Goal: Information Seeking & Learning: Find specific fact

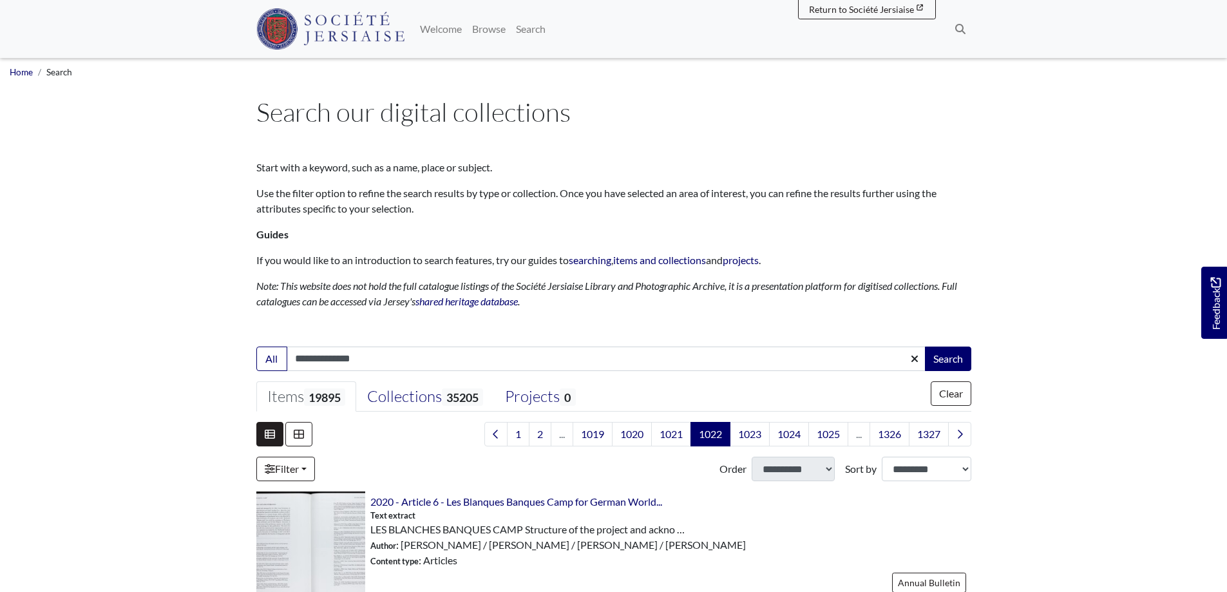
type input "**********"
click at [925, 347] on button "Search" at bounding box center [948, 359] width 46 height 24
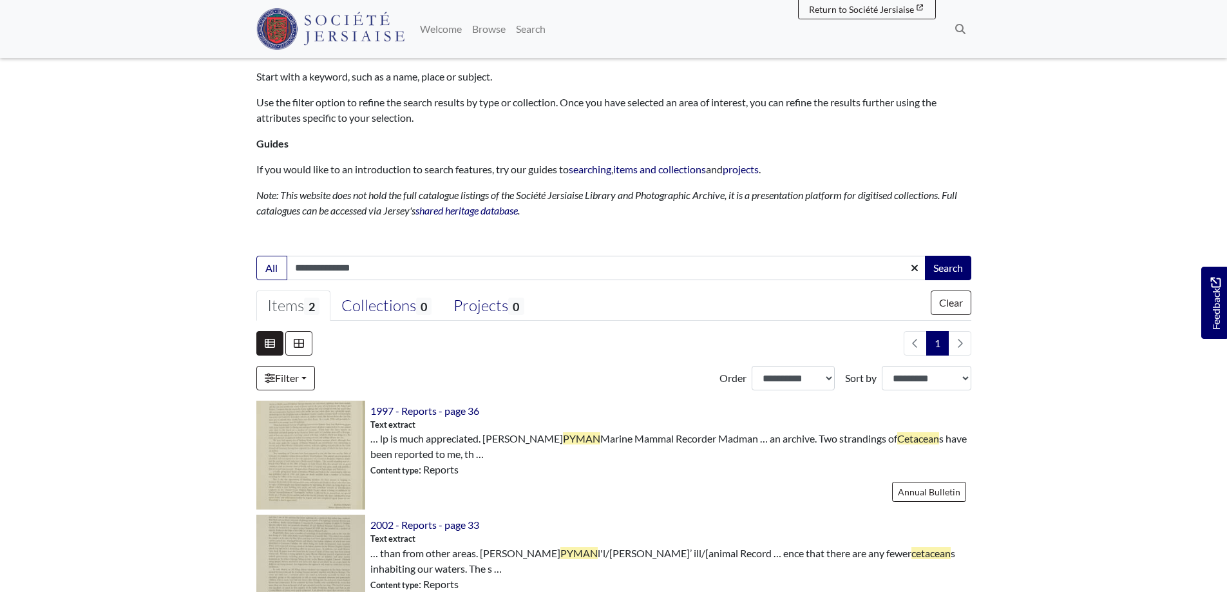
scroll to position [193, 0]
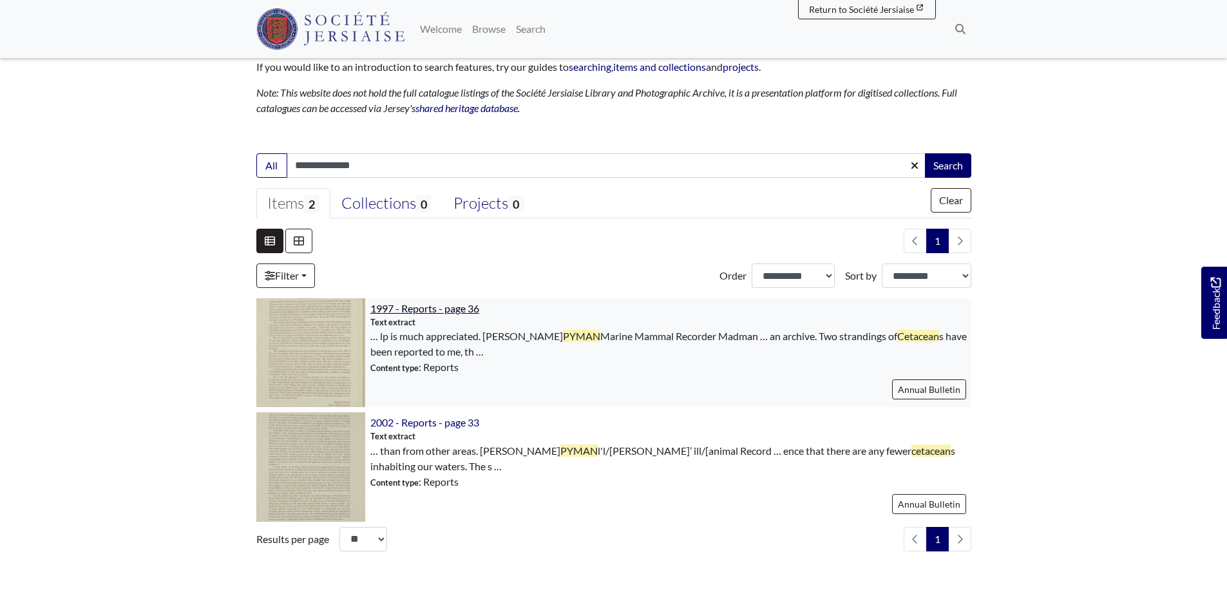
click at [407, 310] on span "1997 - Reports - page 36" at bounding box center [424, 308] width 109 height 12
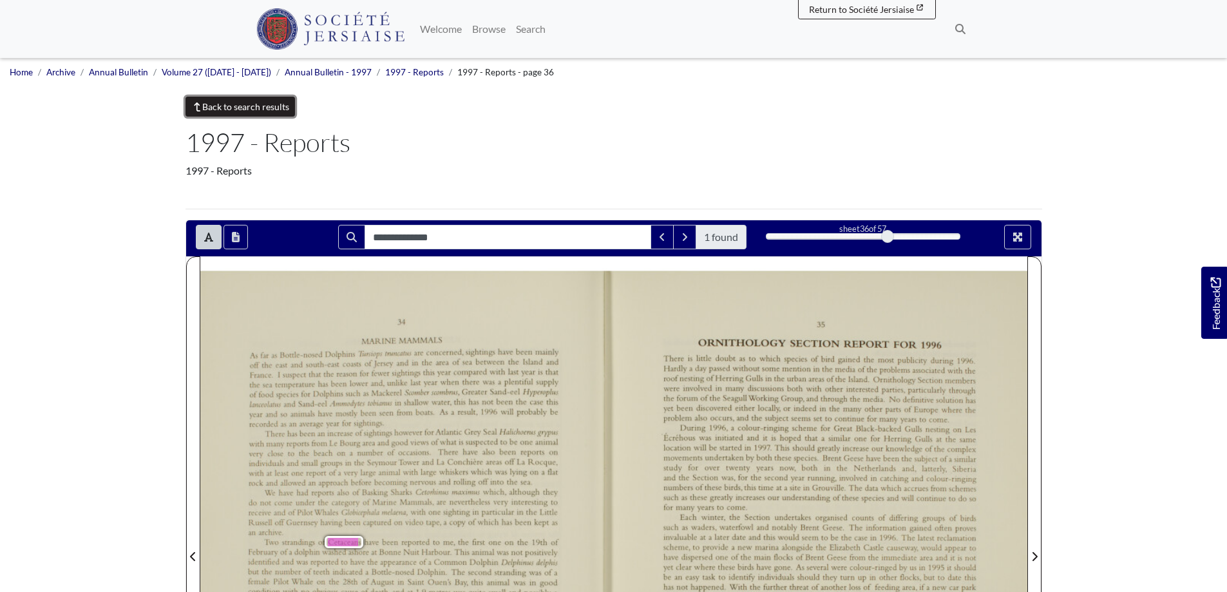
click at [234, 111] on link "Back to search results" at bounding box center [240, 107] width 110 height 20
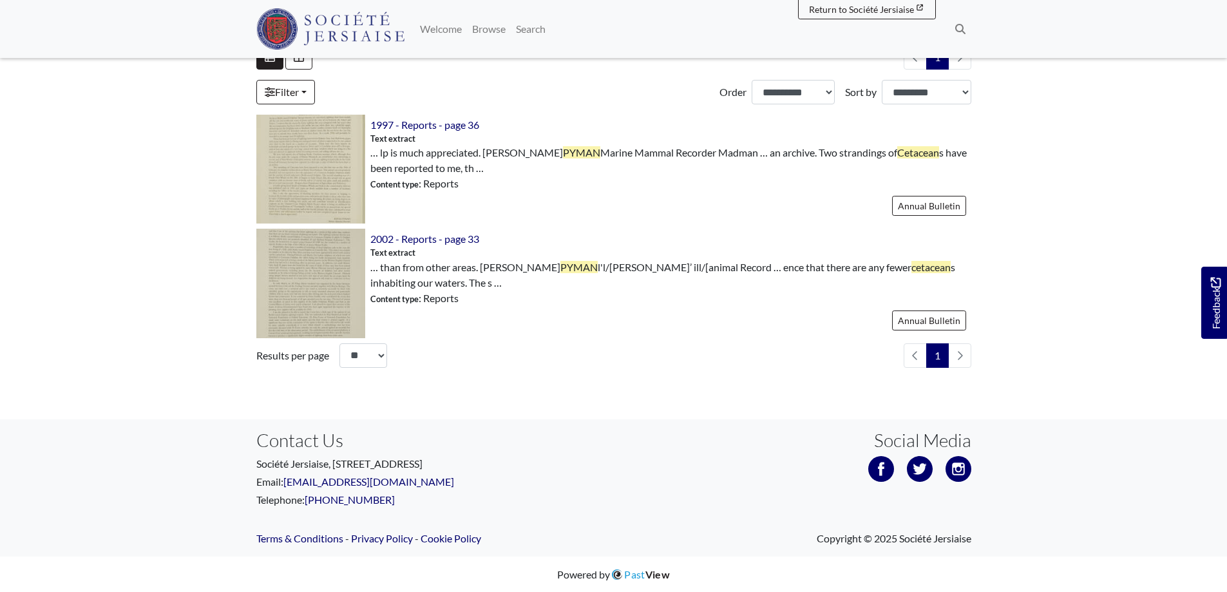
scroll to position [377, 0]
click at [428, 237] on span "2002 - Reports - page 33" at bounding box center [424, 238] width 109 height 12
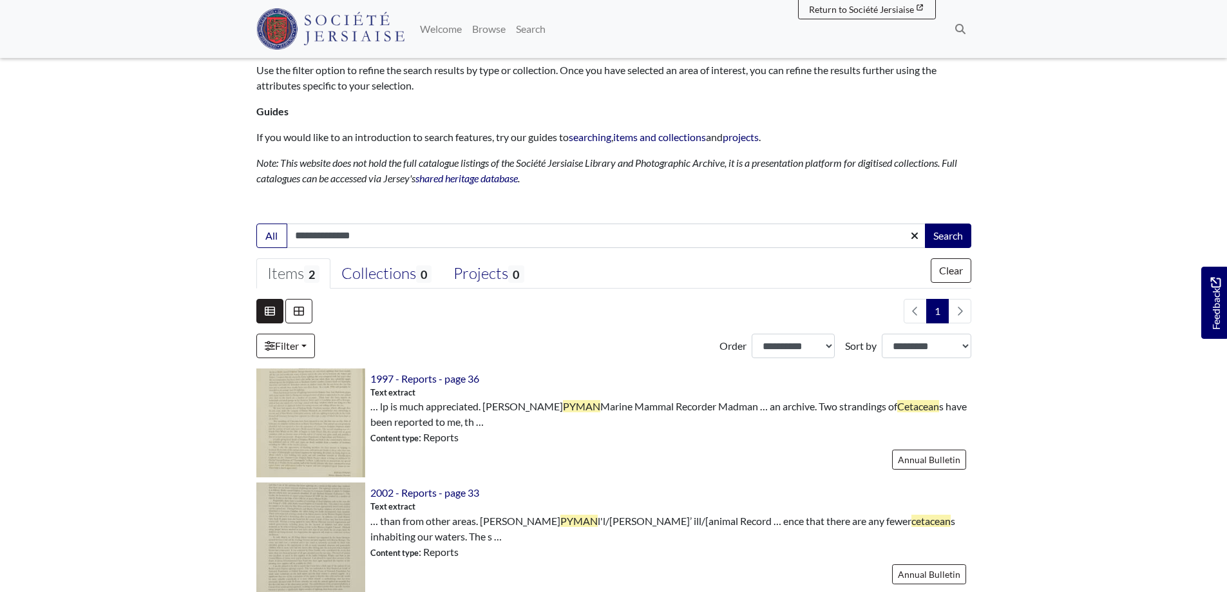
scroll to position [0, 0]
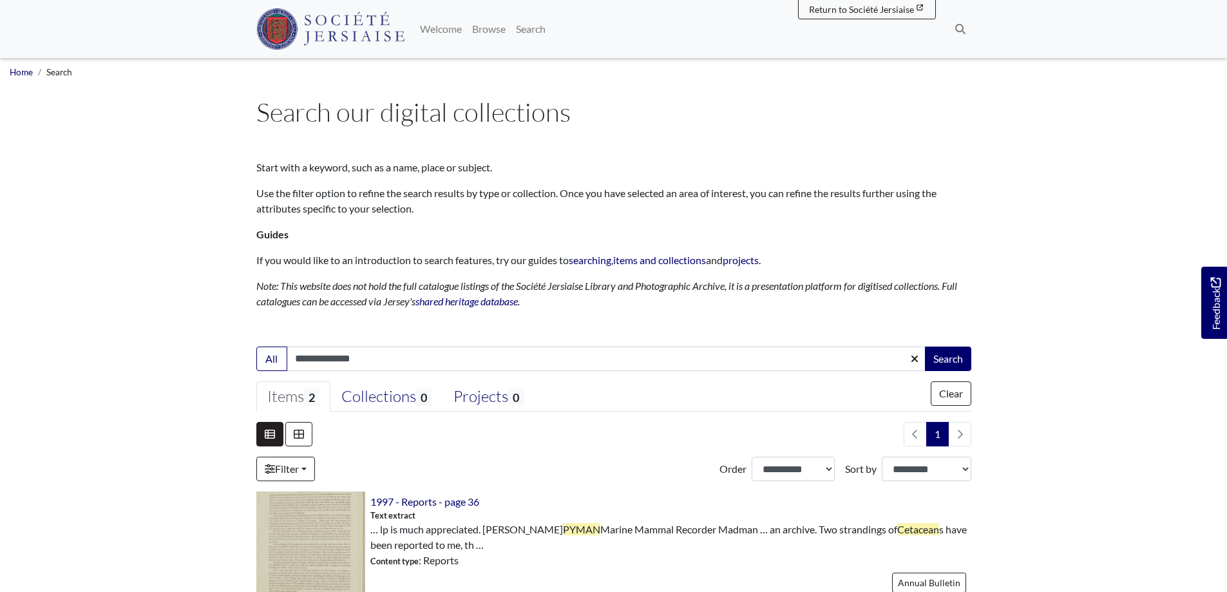
click at [311, 18] on img at bounding box center [330, 28] width 149 height 41
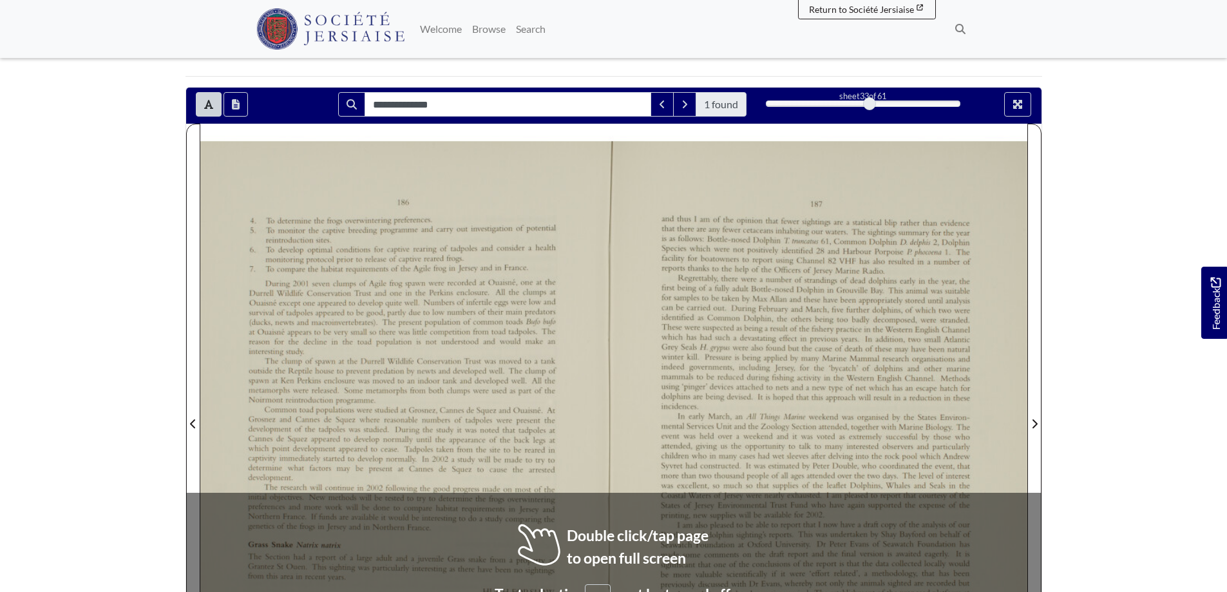
scroll to position [193, 0]
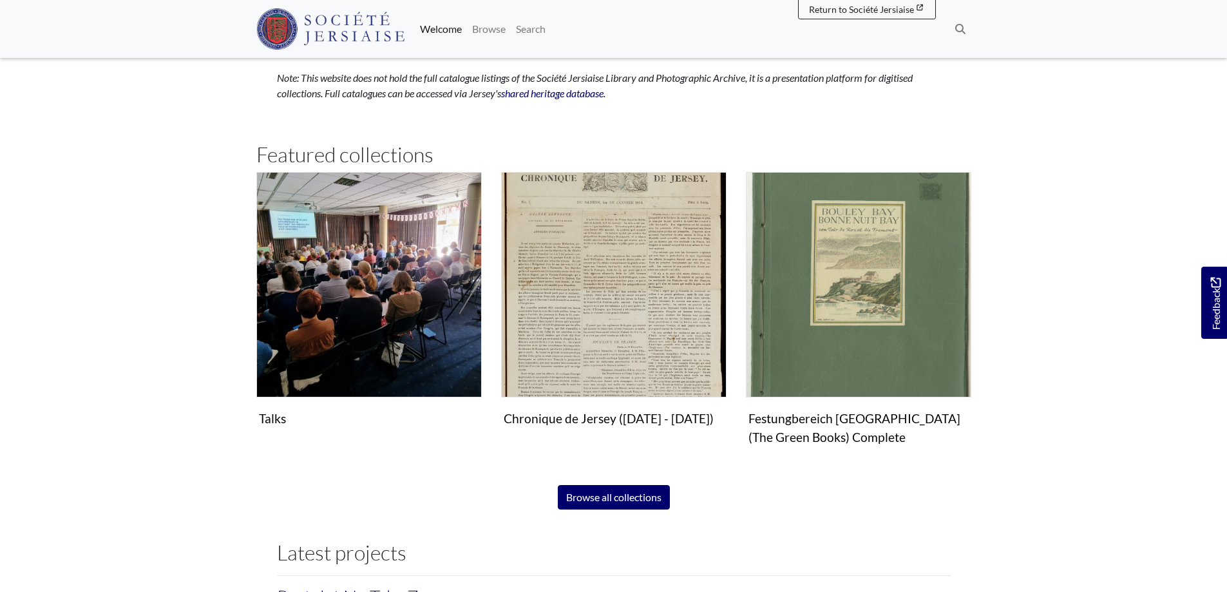
scroll to position [966, 0]
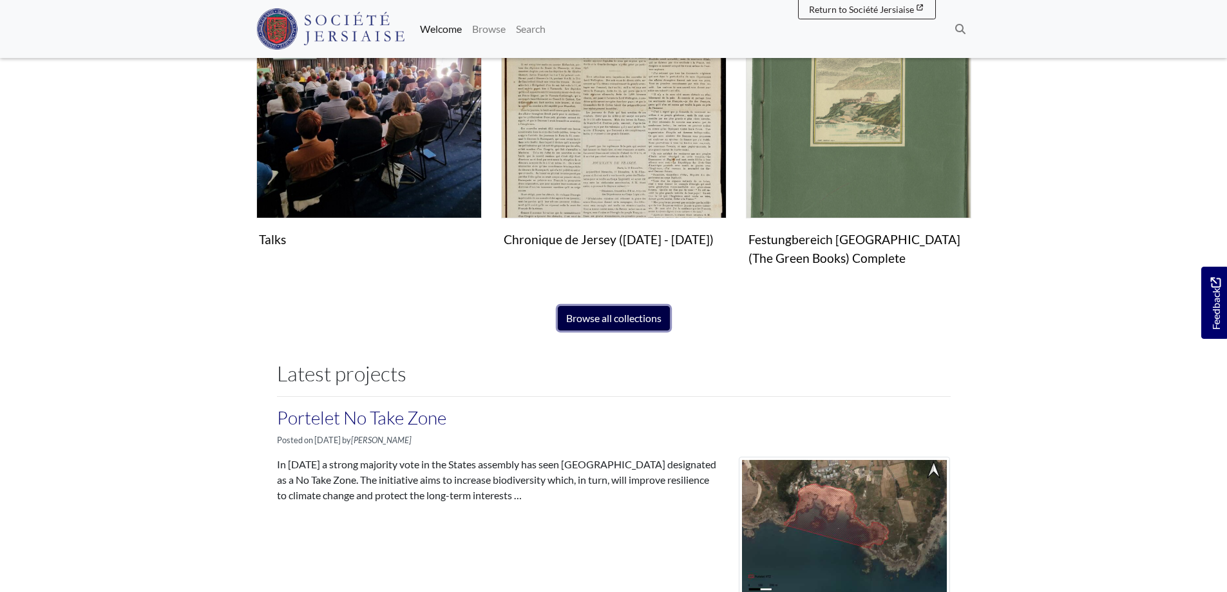
click at [600, 317] on link "Browse all collections" at bounding box center [614, 318] width 112 height 24
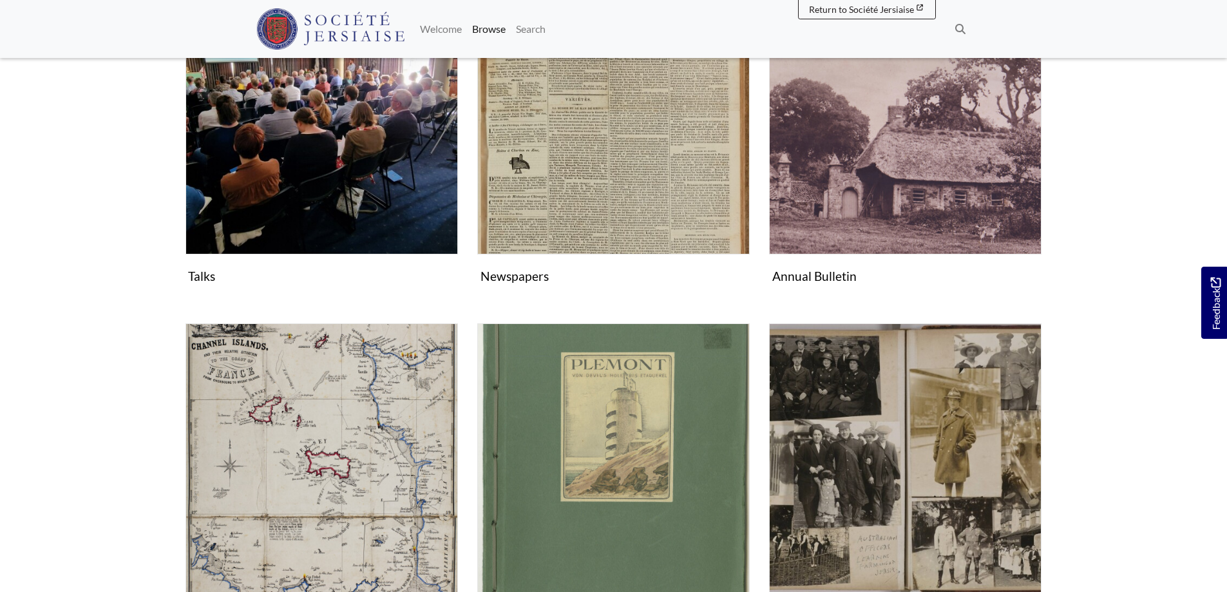
scroll to position [193, 0]
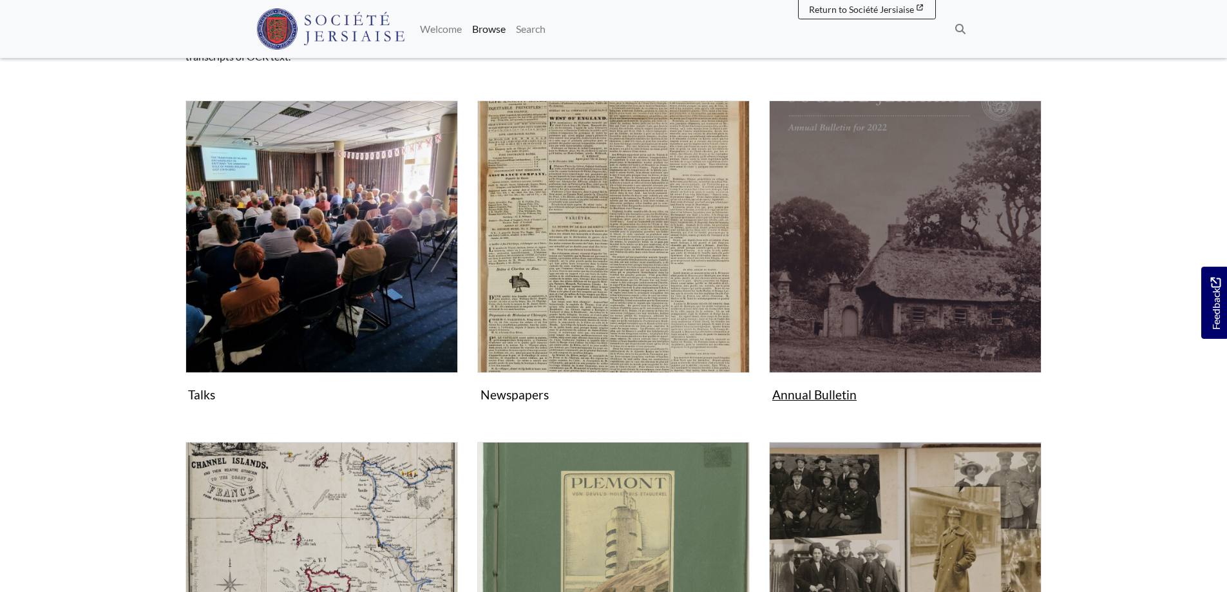
click at [818, 281] on img "Subcollection" at bounding box center [905, 236] width 272 height 272
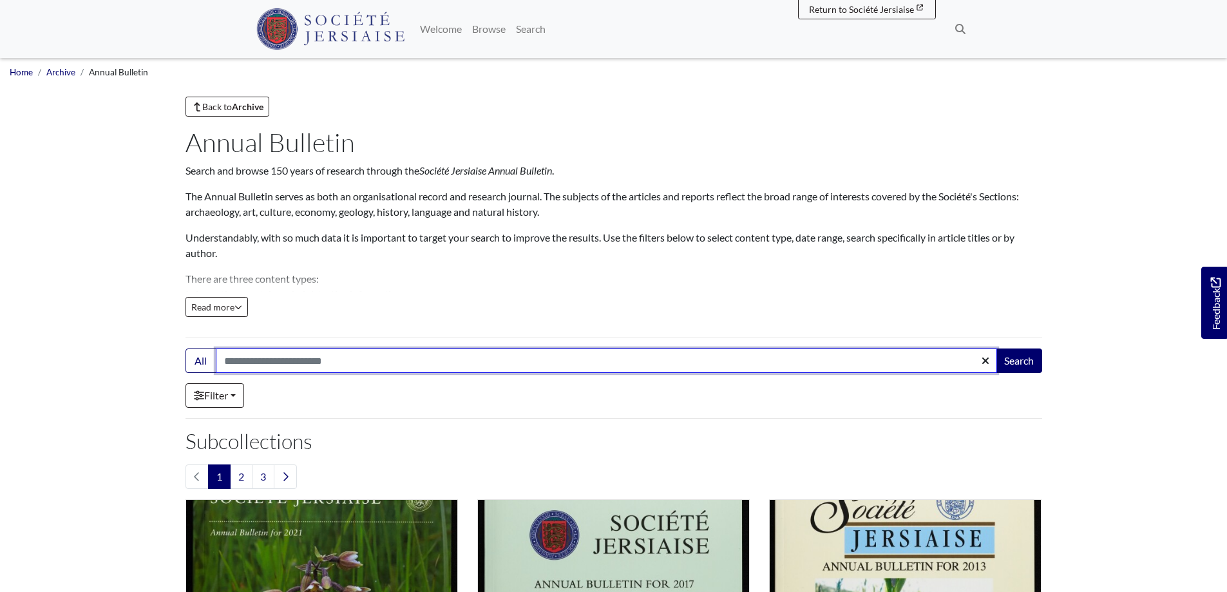
click at [272, 370] on input "Search:" at bounding box center [606, 360] width 781 height 24
type input "**********"
click at [996, 348] on button "Search" at bounding box center [1019, 360] width 46 height 24
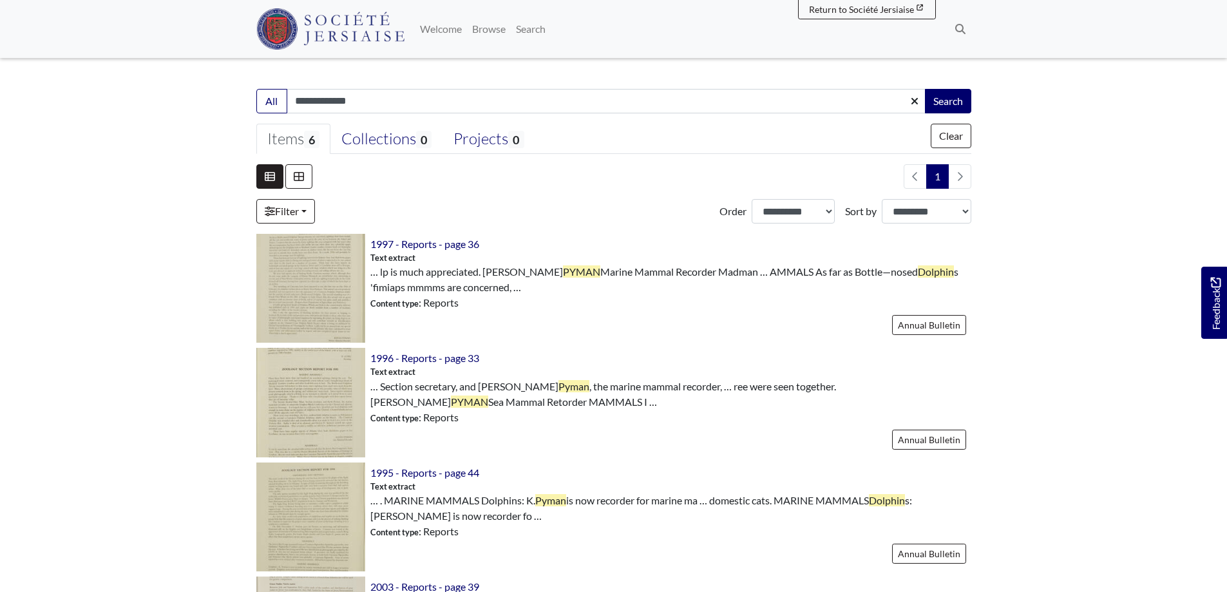
scroll to position [193, 0]
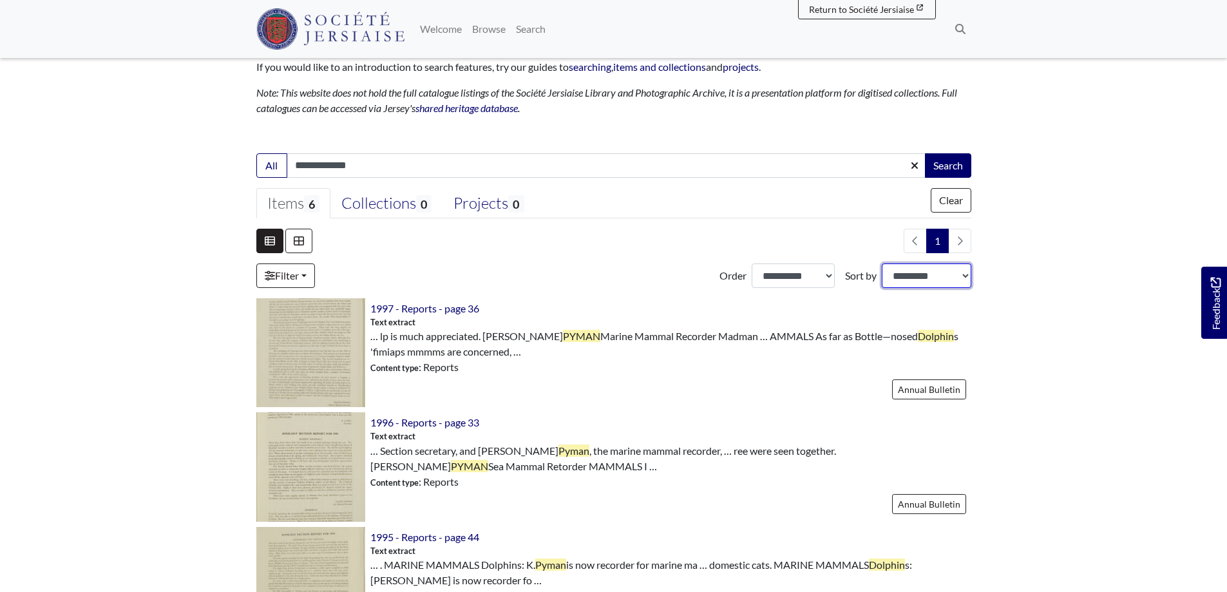
click at [935, 271] on select "**********" at bounding box center [927, 275] width 90 height 24
select select "*****"
click at [882, 263] on select "**********" at bounding box center [927, 275] width 90 height 24
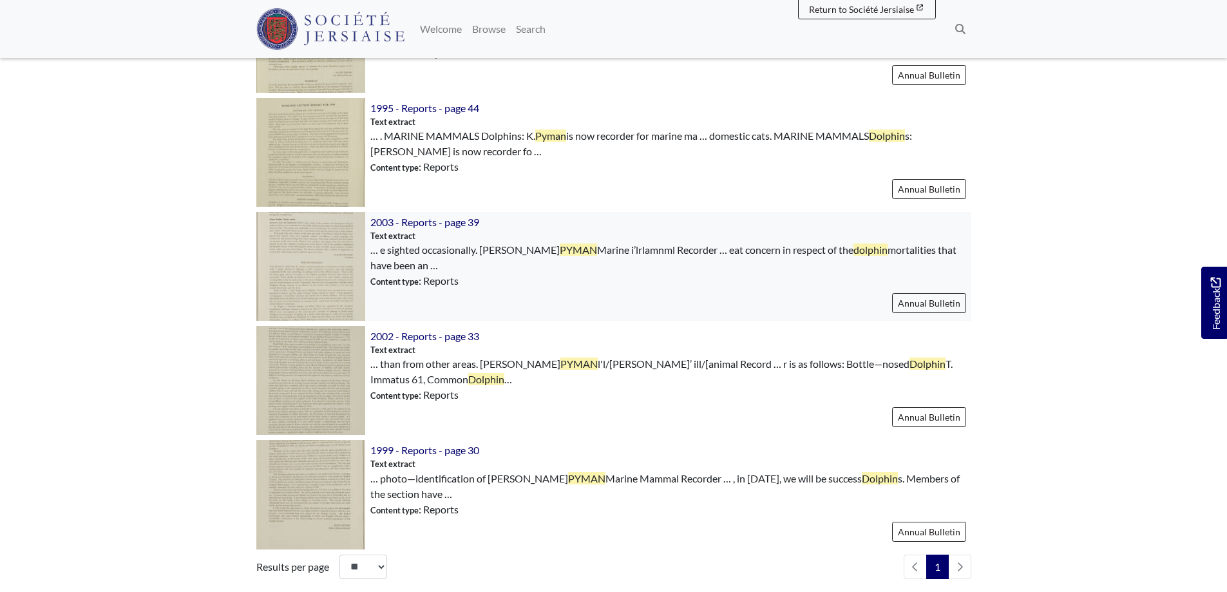
scroll to position [644, 0]
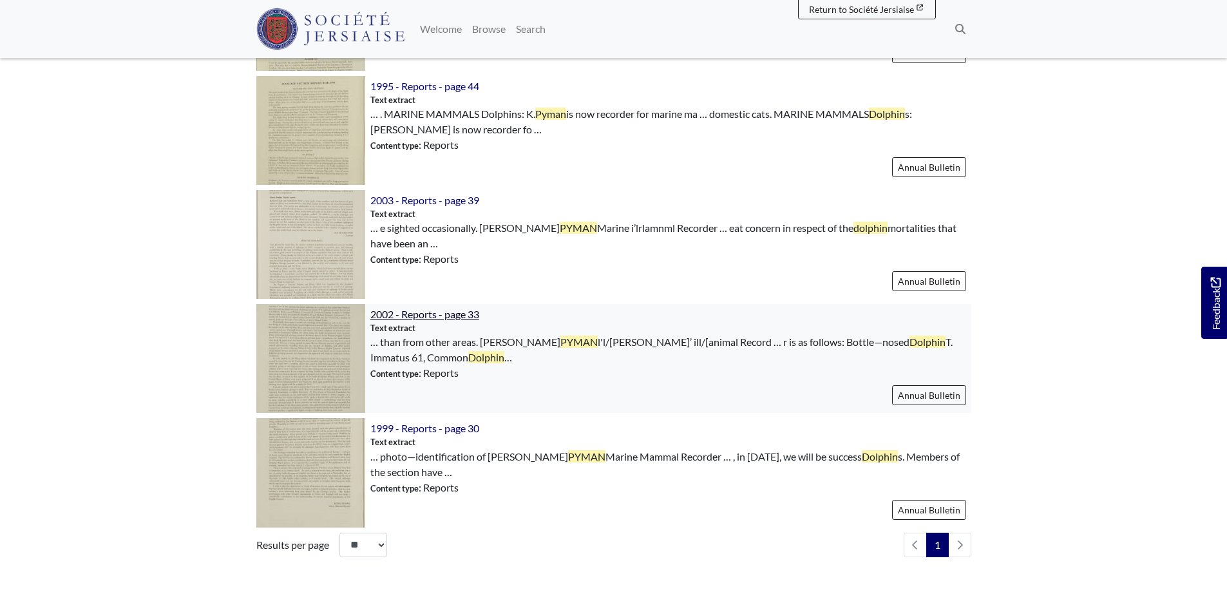
click at [453, 314] on span "2002 - Reports - page 33" at bounding box center [424, 314] width 109 height 12
click at [421, 424] on span "1999 - Reports - page 30" at bounding box center [424, 428] width 109 height 12
click at [450, 204] on span "2003 - Reports - page 39" at bounding box center [424, 200] width 109 height 12
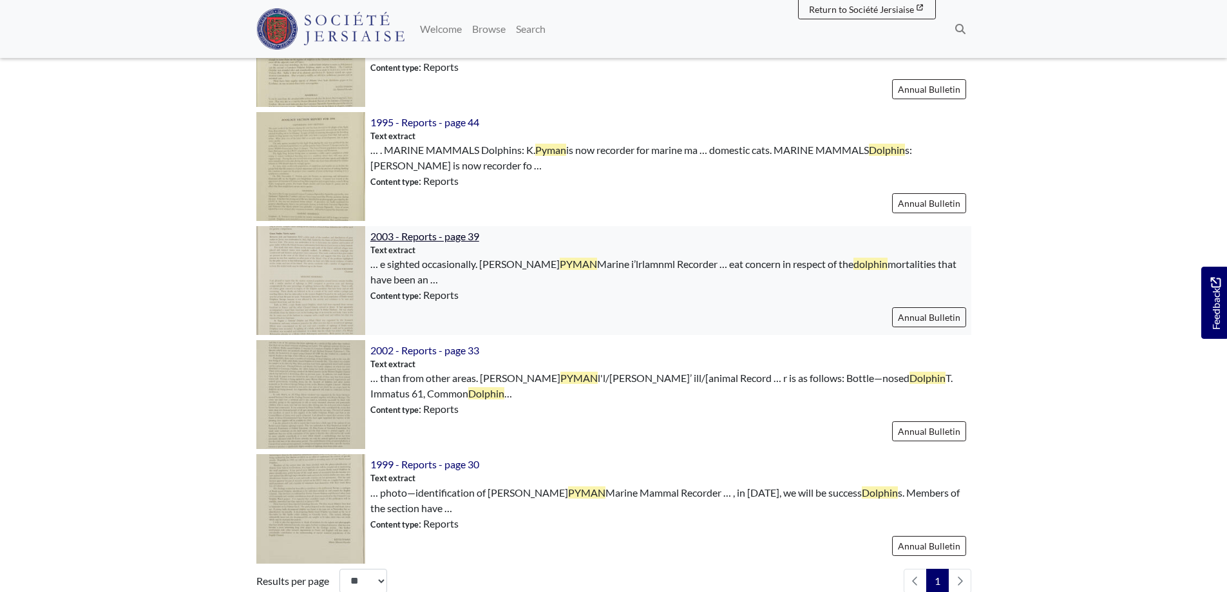
scroll to position [580, 0]
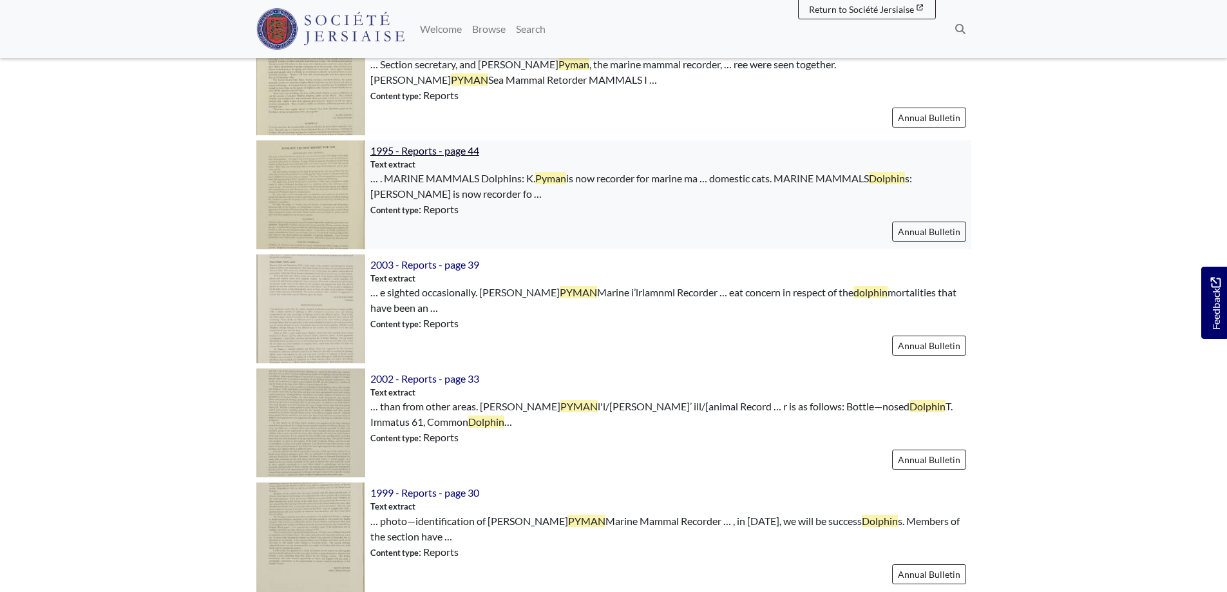
click at [432, 151] on span "1995 - Reports - page 44" at bounding box center [424, 150] width 109 height 12
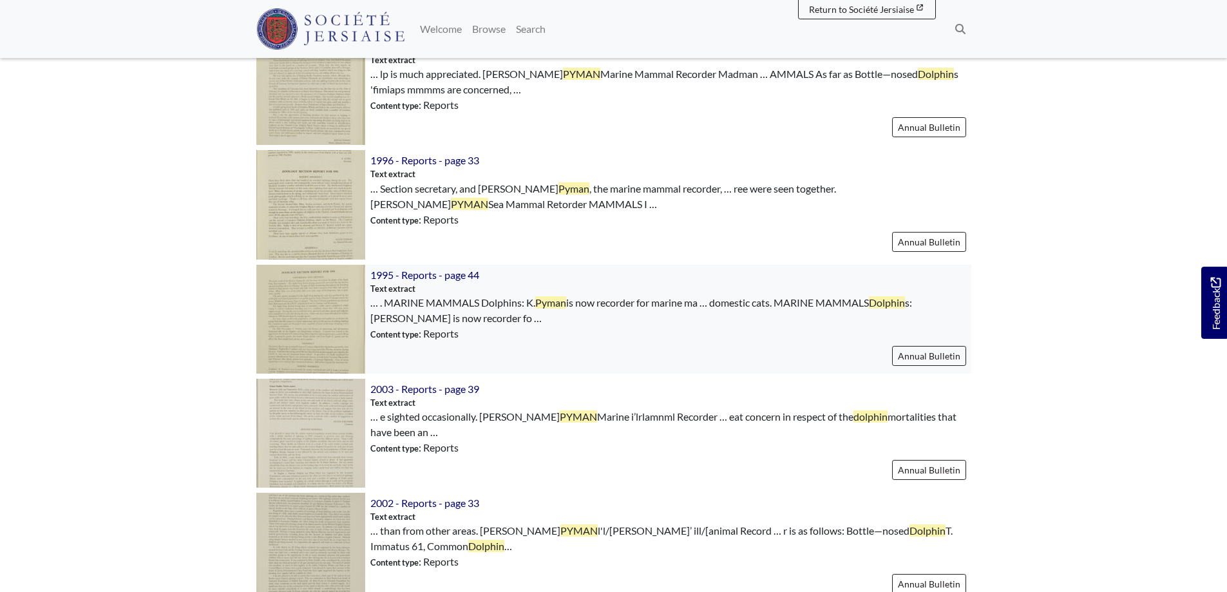
scroll to position [451, 0]
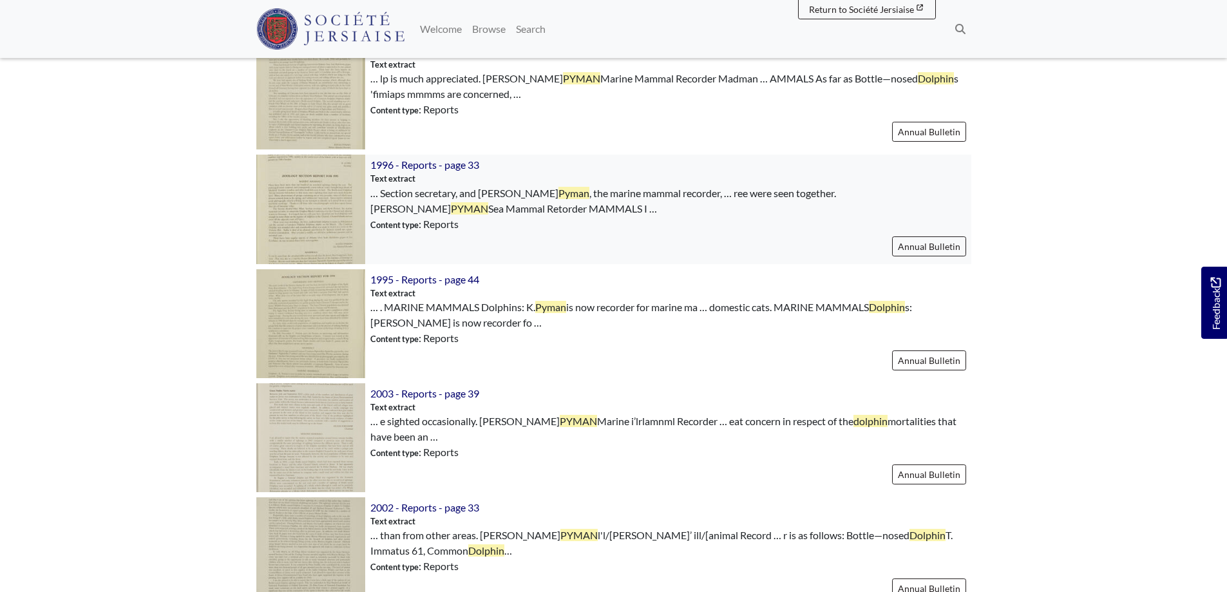
click at [421, 158] on span "1996 - Reports - page 33" at bounding box center [424, 164] width 109 height 15
click at [424, 166] on span "1996 - Reports - page 33" at bounding box center [424, 164] width 109 height 12
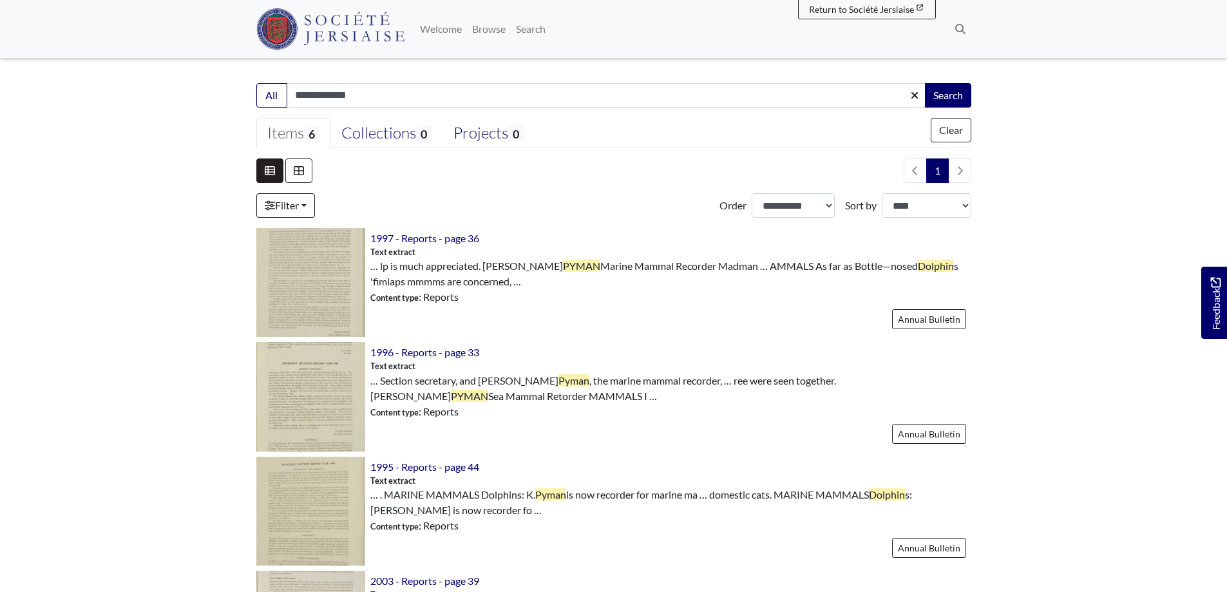
scroll to position [258, 0]
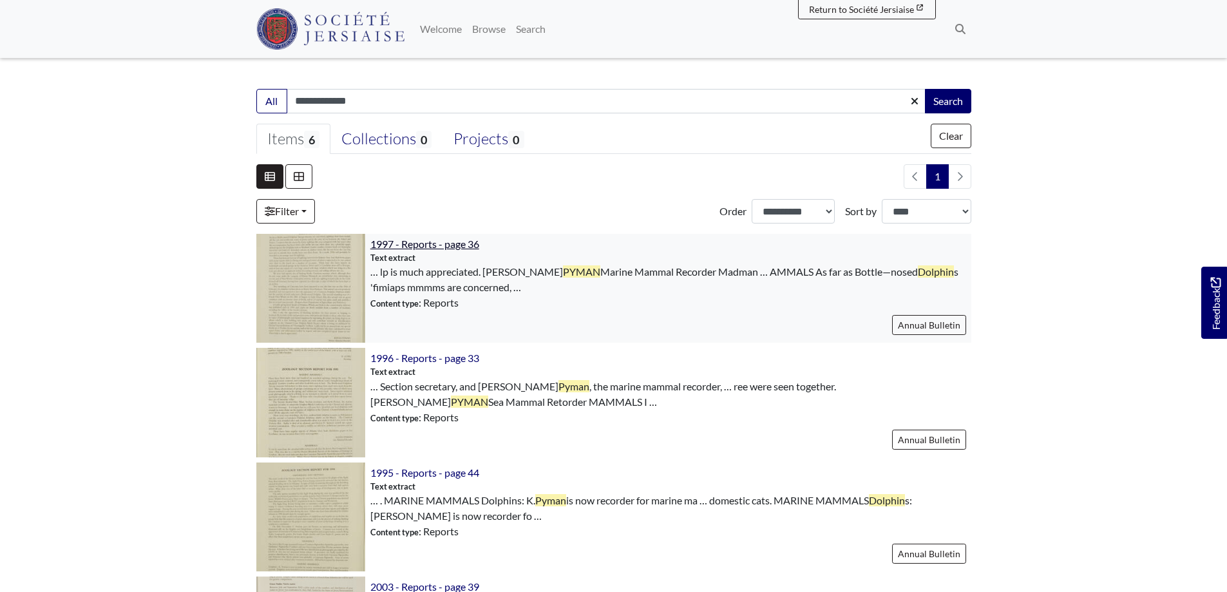
click at [456, 244] on span "1997 - Reports - page 36" at bounding box center [424, 244] width 109 height 12
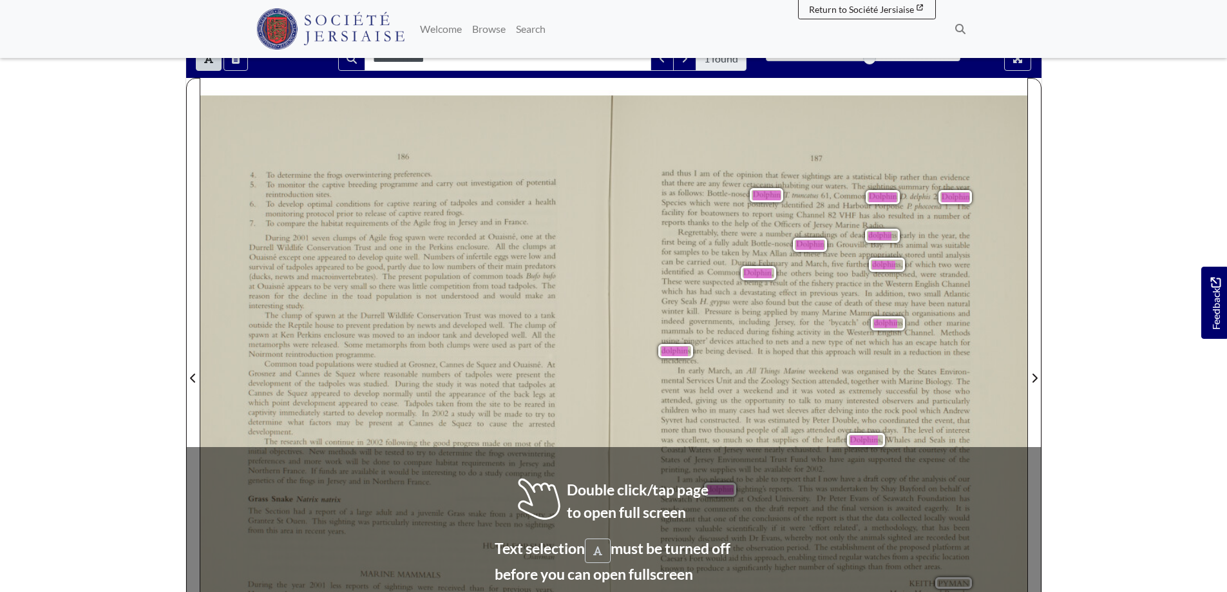
scroll to position [193, 0]
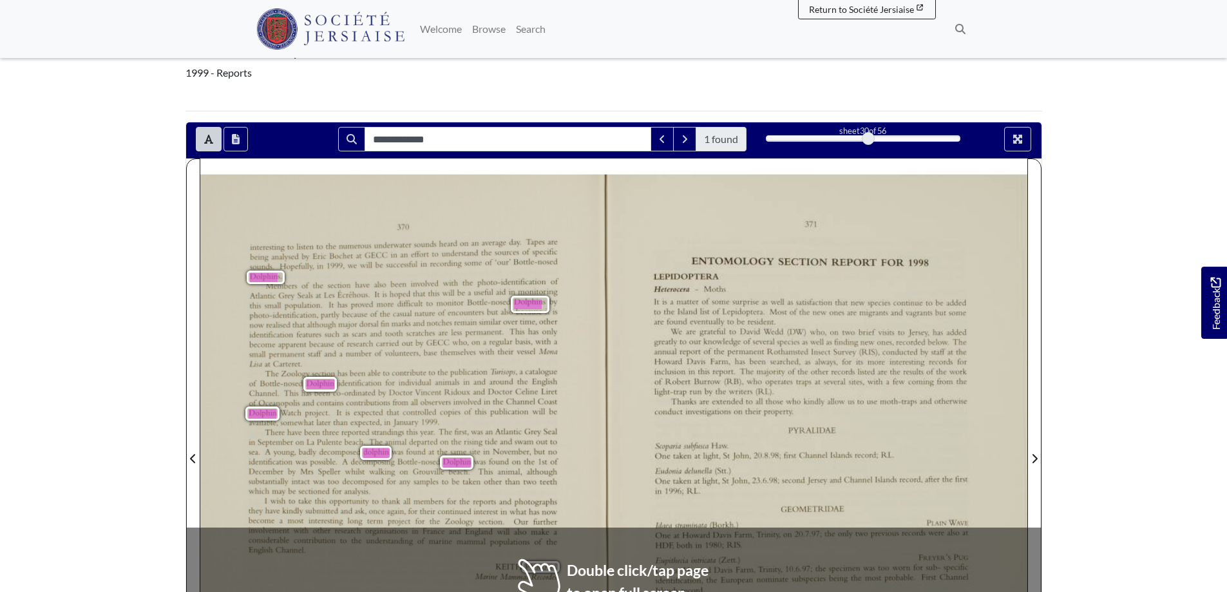
scroll to position [193, 0]
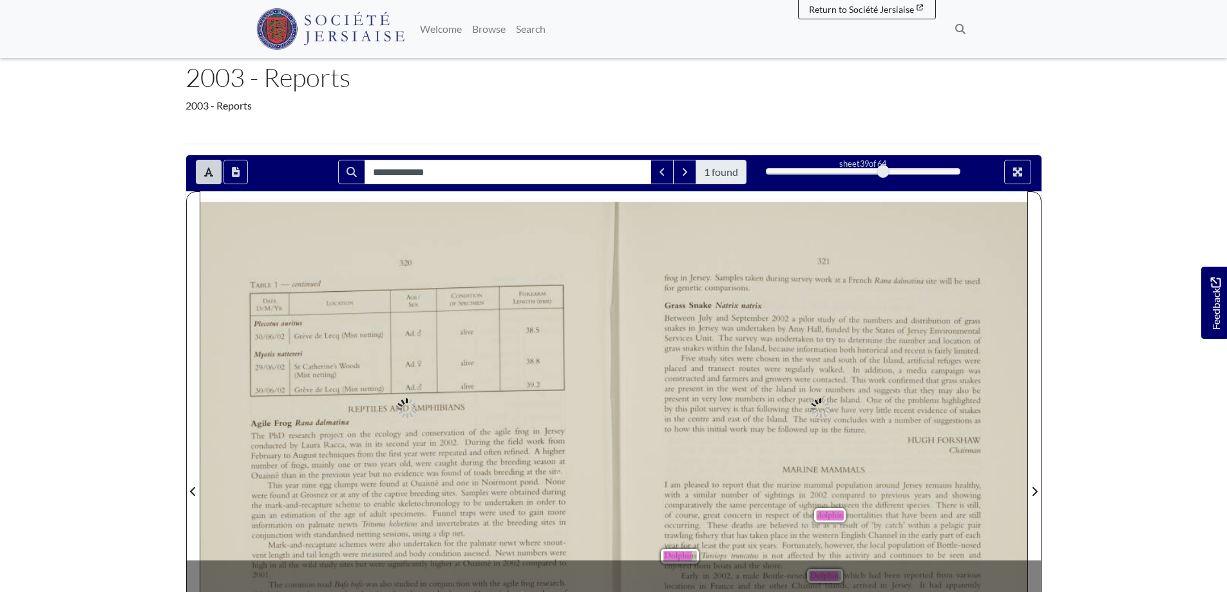
scroll to position [129, 0]
